Goal: Check status: Check status

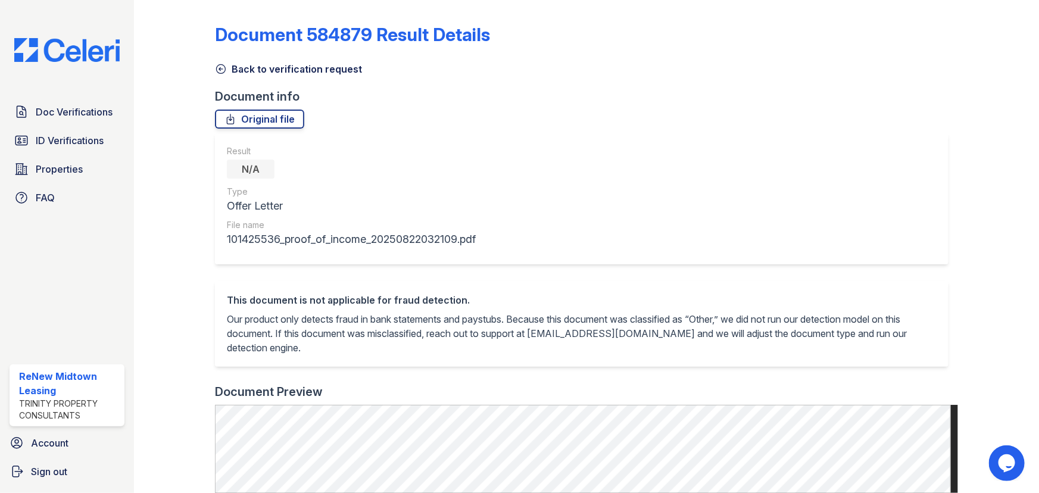
click at [227, 65] on link "Back to verification request" at bounding box center [288, 69] width 147 height 14
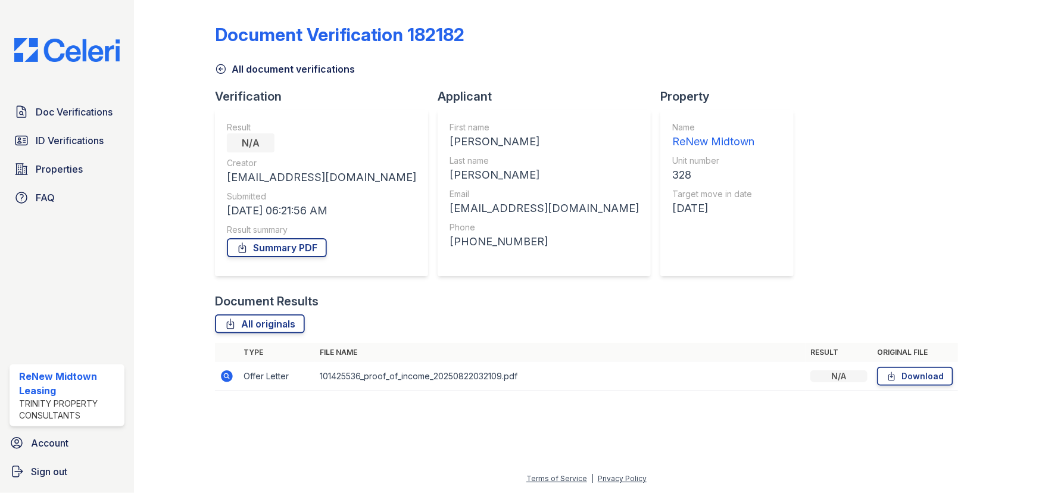
click at [226, 67] on icon at bounding box center [221, 69] width 12 height 12
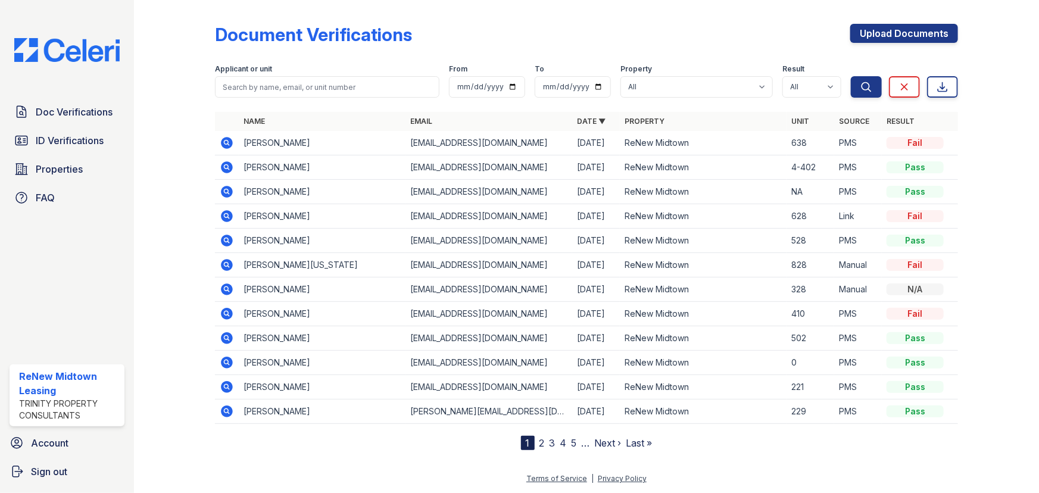
click at [220, 315] on icon at bounding box center [227, 314] width 14 height 14
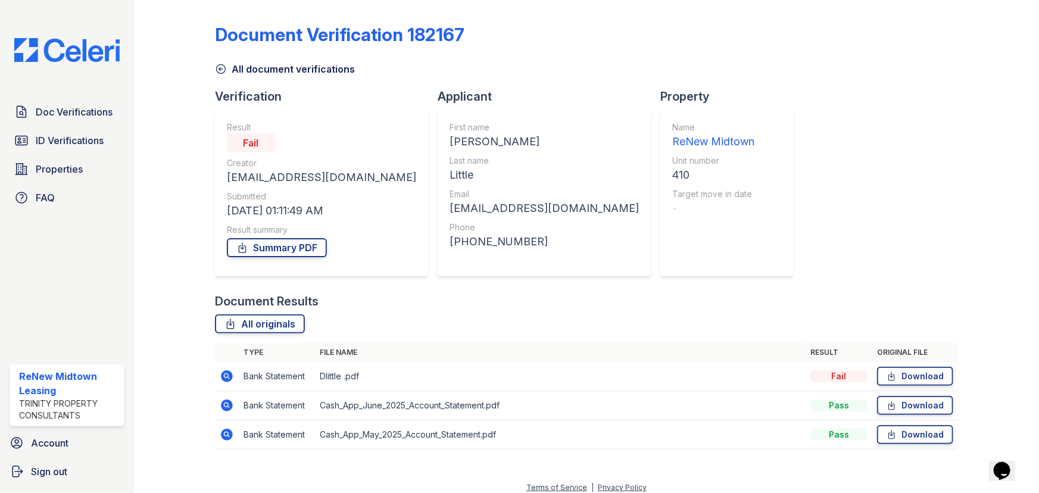
click at [227, 379] on icon at bounding box center [227, 376] width 12 height 12
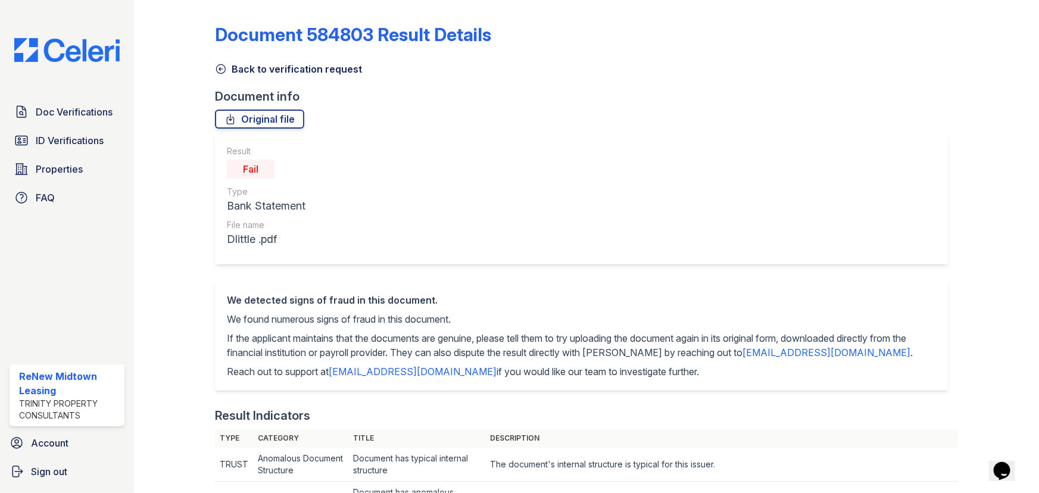
click at [228, 73] on link "Back to verification request" at bounding box center [288, 69] width 147 height 14
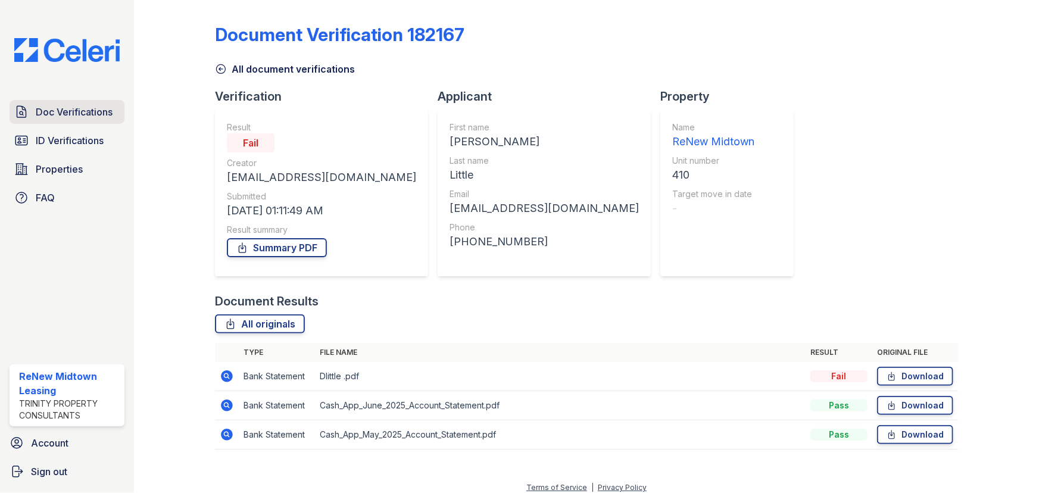
click at [99, 121] on link "Doc Verifications" at bounding box center [67, 112] width 115 height 24
